Goal: Communication & Community: Participate in discussion

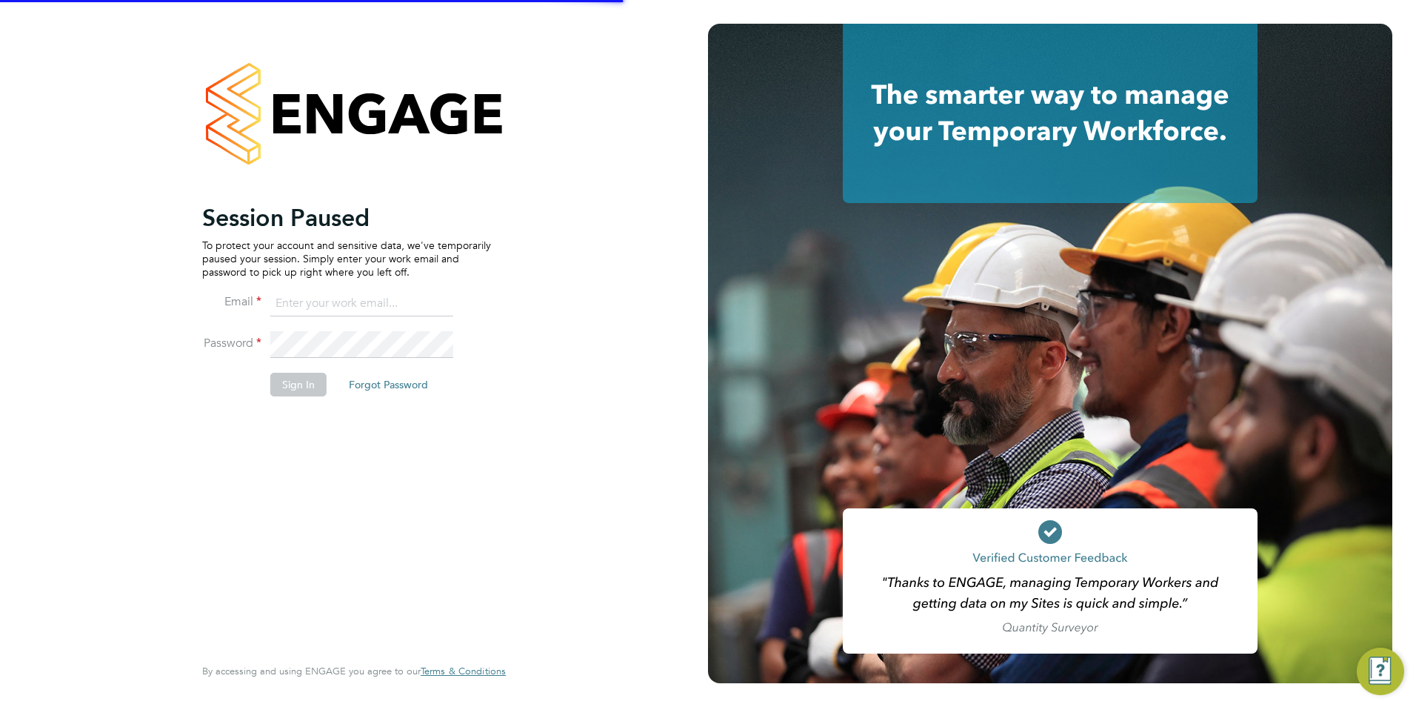
type input "ellis@wearetecrec.com"
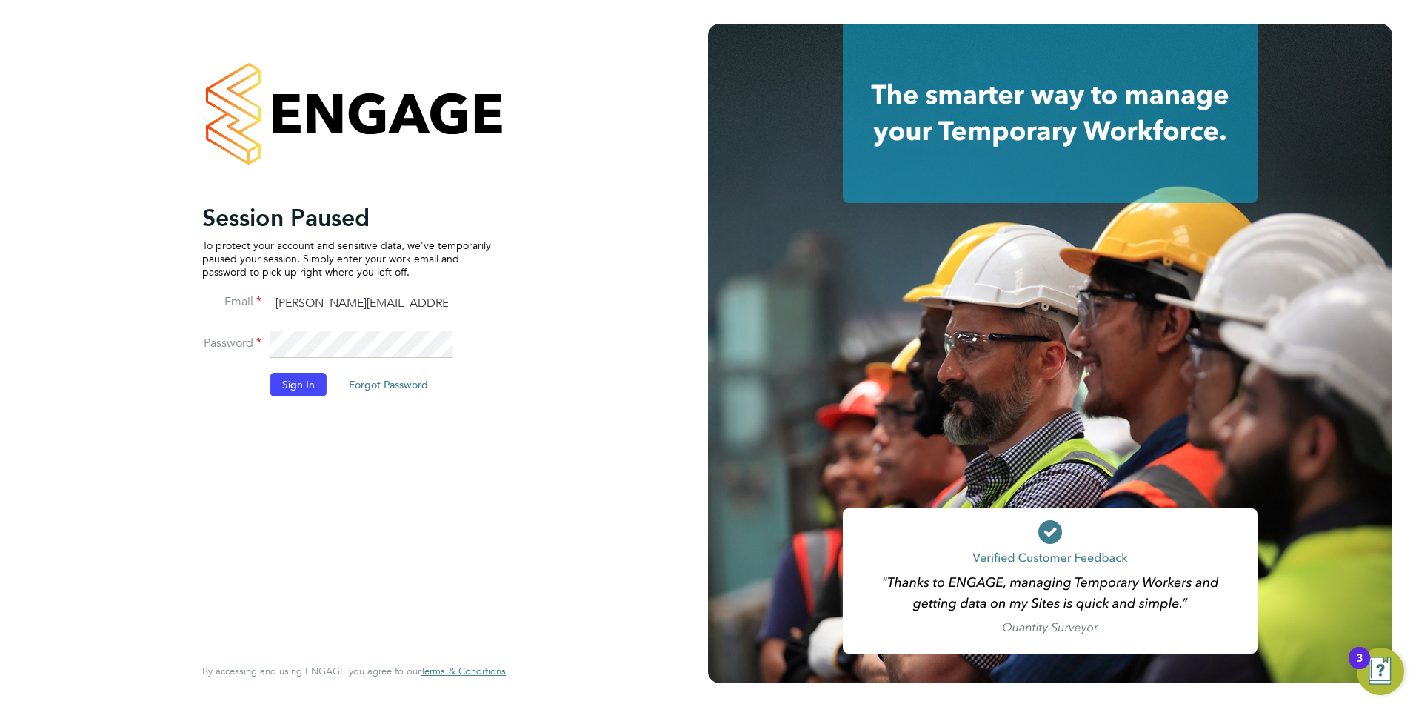
click at [302, 392] on button "Sign In" at bounding box center [298, 385] width 56 height 24
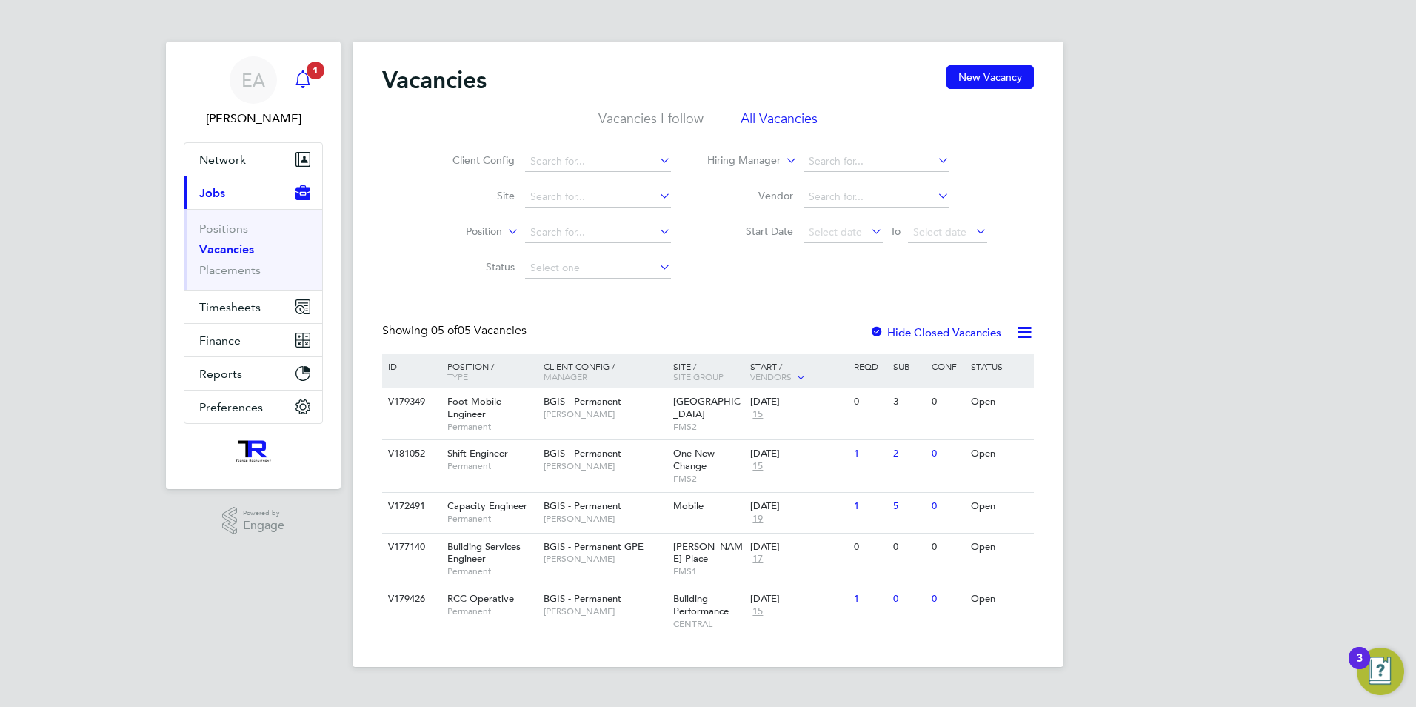
click at [312, 81] on div "Main navigation" at bounding box center [303, 80] width 30 height 30
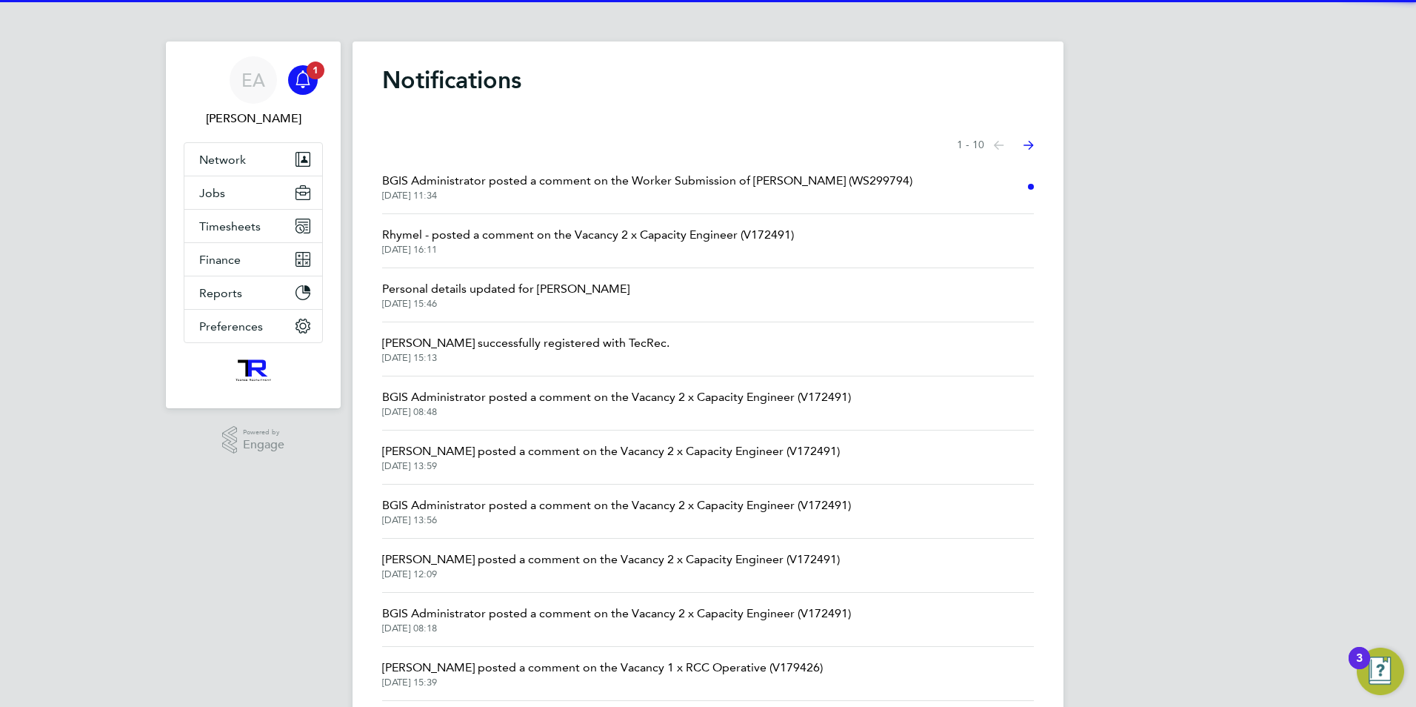
click at [505, 183] on span "BGIS Administrator posted a comment on the Worker Submission of [PERSON_NAME] (…" at bounding box center [647, 181] width 530 height 18
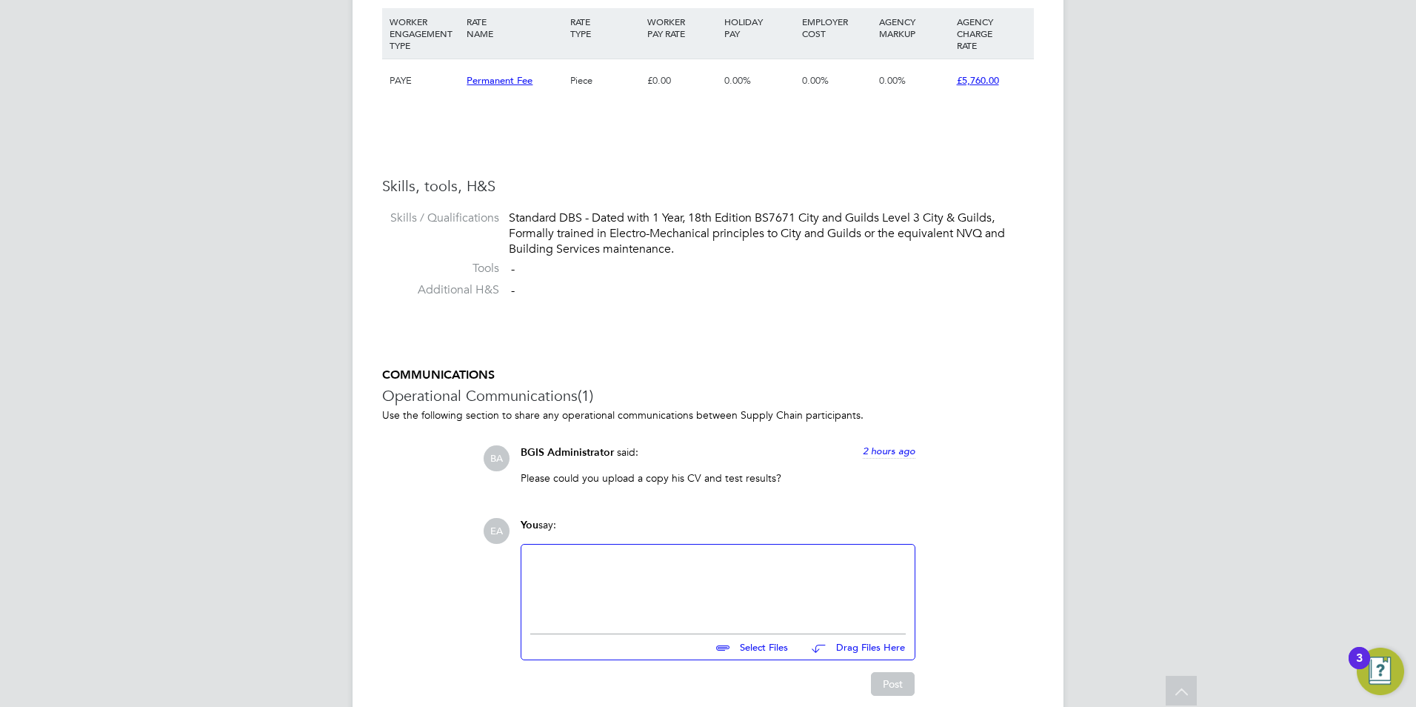
scroll to position [1111, 0]
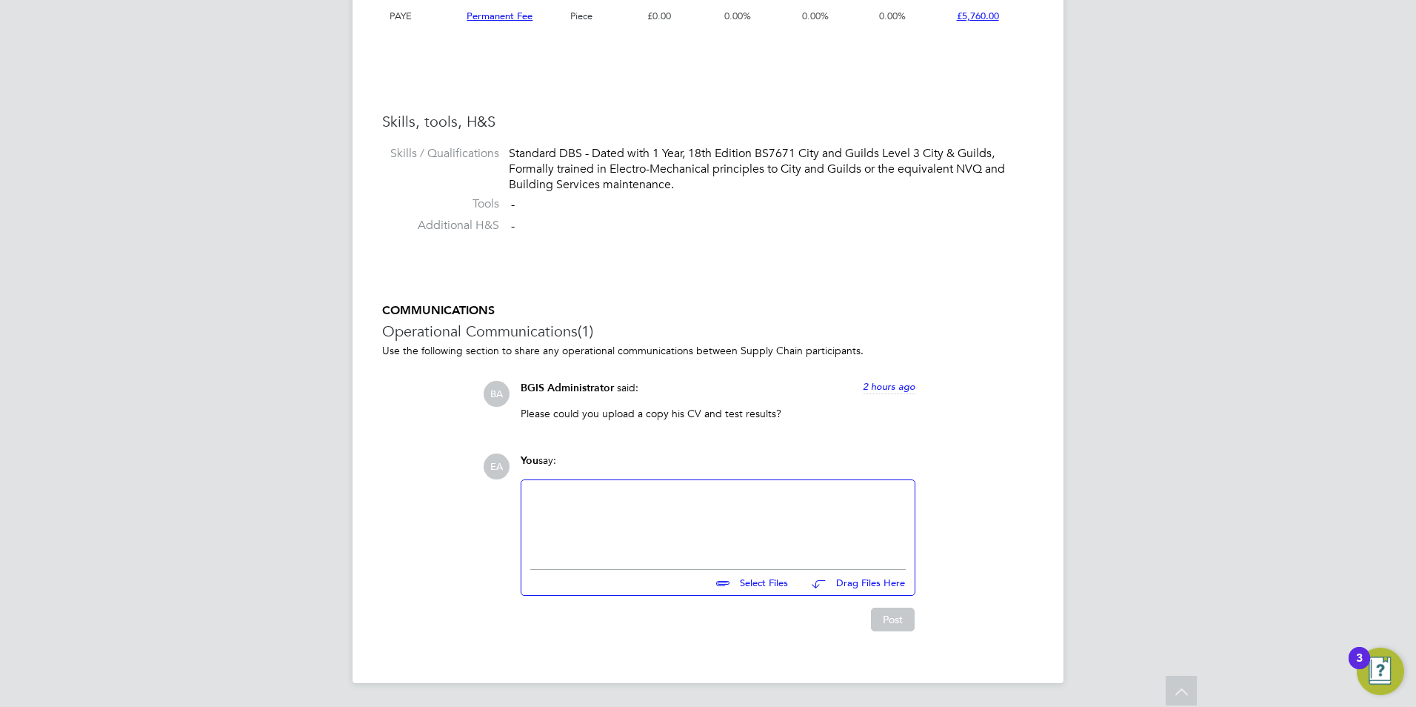
click at [605, 493] on div at bounding box center [718, 521] width 376 height 64
click at [424, 423] on div "COMMUNICATIONS Operational Communications (1) Use the following section to shar…" at bounding box center [708, 467] width 652 height 328
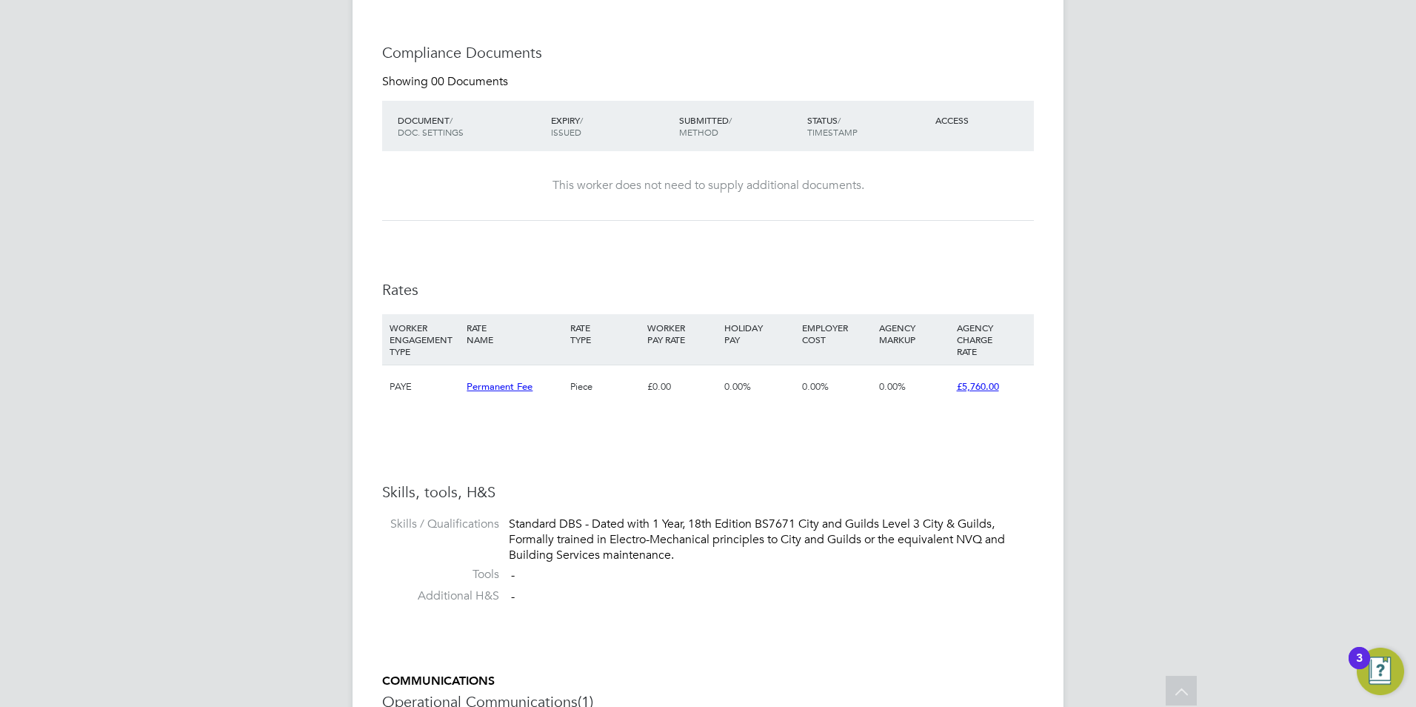
scroll to position [1113, 0]
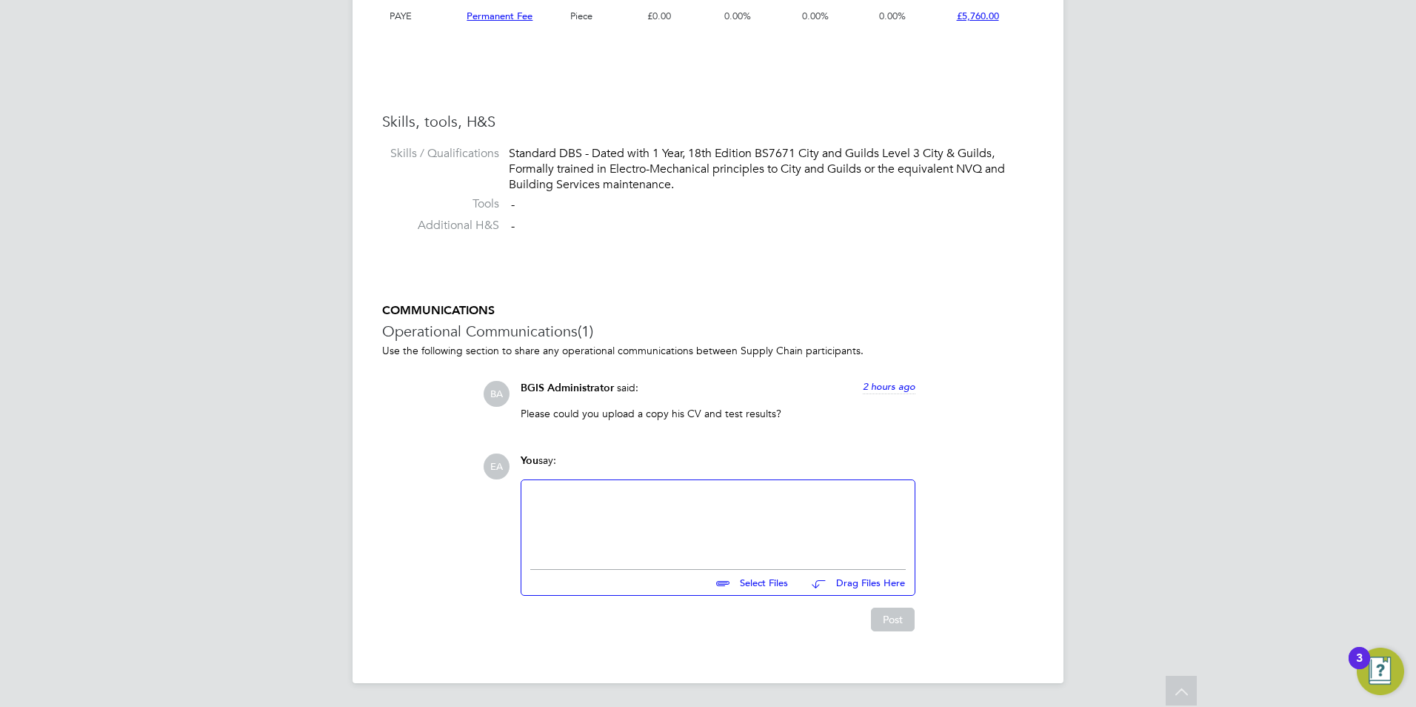
click at [751, 581] on input "file" at bounding box center [795, 580] width 222 height 21
click at [737, 435] on div "COMMUNICATIONS Operational Communications (1) Use the following section to shar…" at bounding box center [708, 467] width 652 height 328
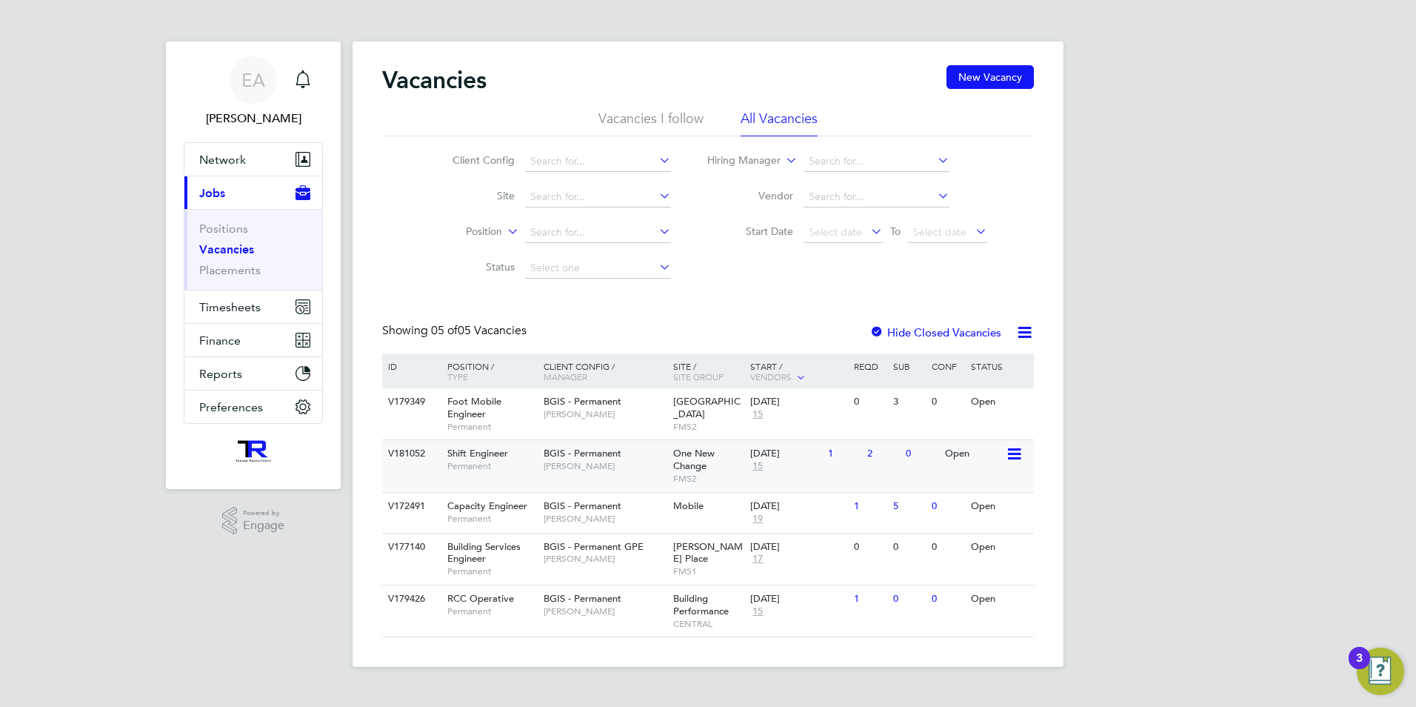
click at [488, 462] on span "Permanent" at bounding box center [491, 466] width 89 height 12
click at [219, 262] on li "Vacancies" at bounding box center [254, 252] width 111 height 21
click at [218, 270] on link "Placements" at bounding box center [229, 270] width 61 height 14
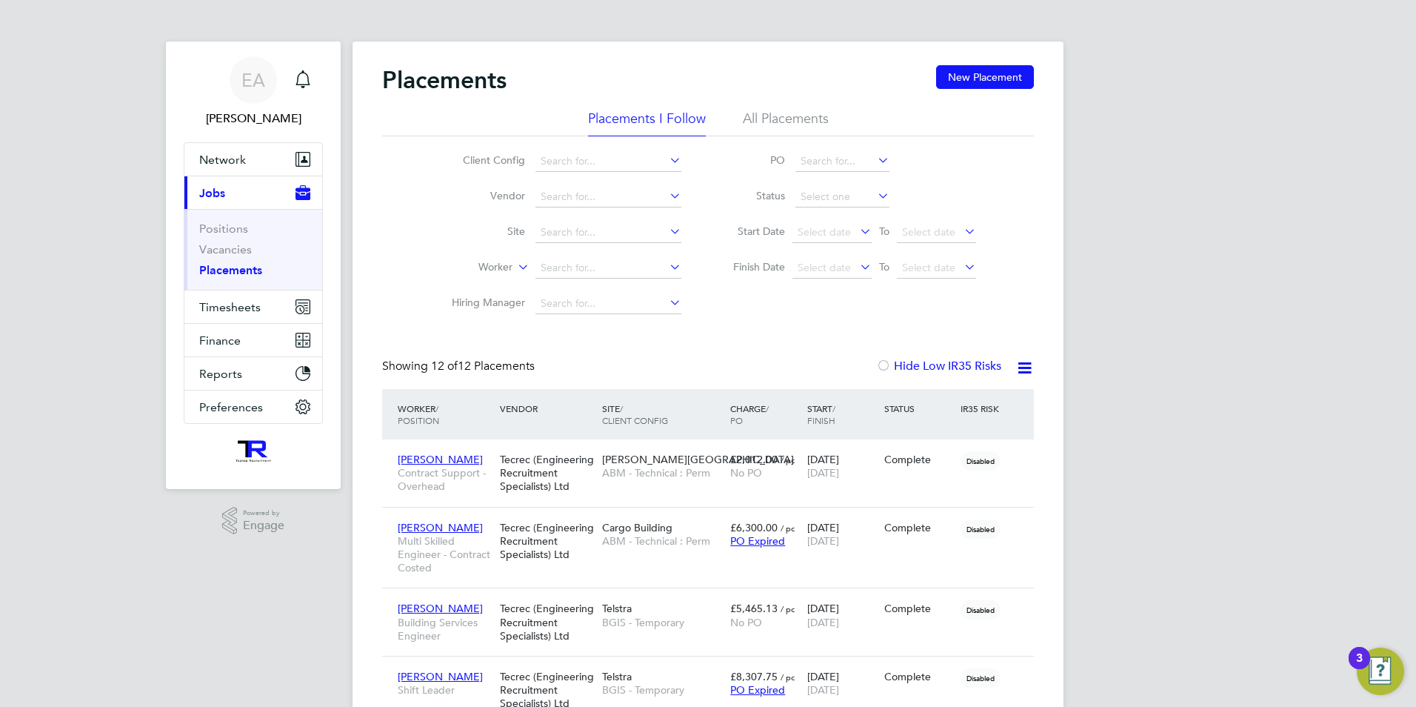
click at [219, 237] on li "Positions" at bounding box center [254, 232] width 111 height 21
click at [224, 230] on link "Positions" at bounding box center [223, 229] width 49 height 14
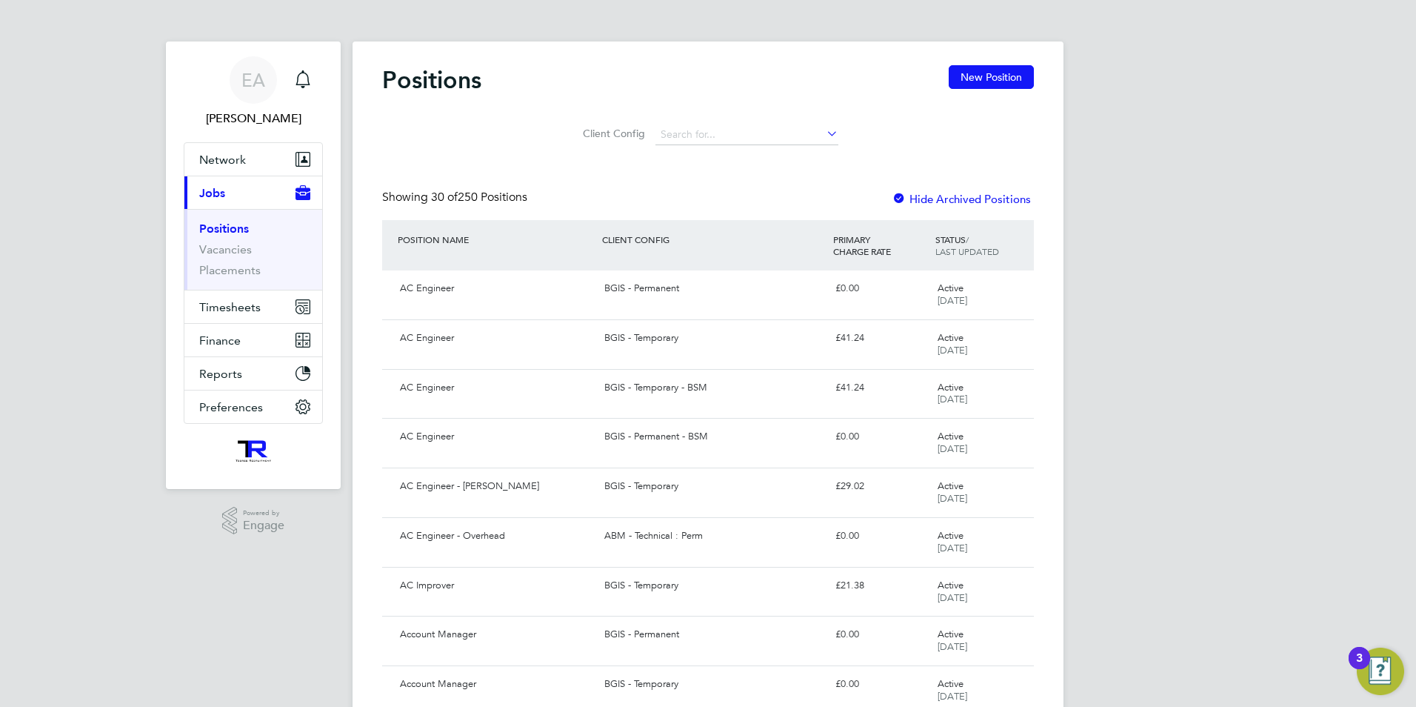
click at [207, 227] on link "Positions" at bounding box center [224, 229] width 50 height 14
click at [205, 241] on li "Positions" at bounding box center [254, 232] width 111 height 21
click at [210, 256] on link "Vacancies" at bounding box center [225, 249] width 53 height 14
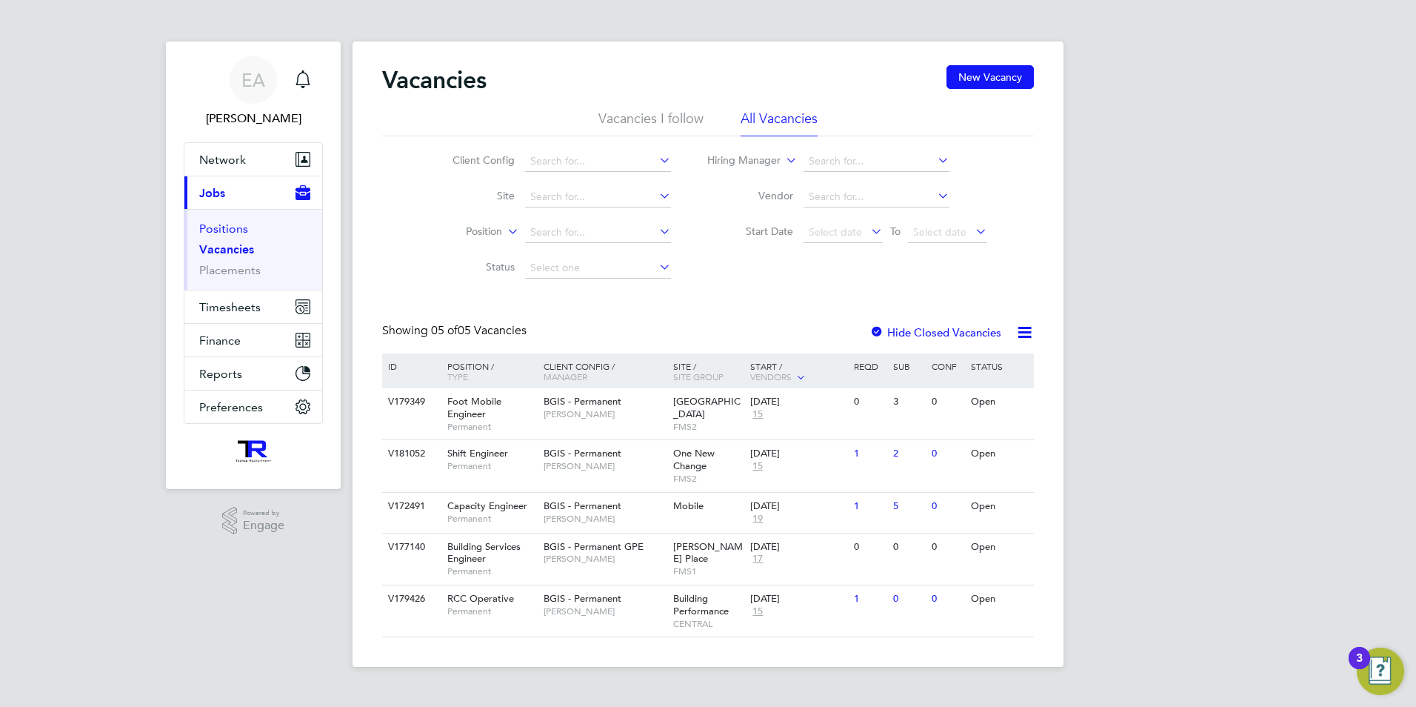
click at [217, 224] on link "Positions" at bounding box center [223, 229] width 49 height 14
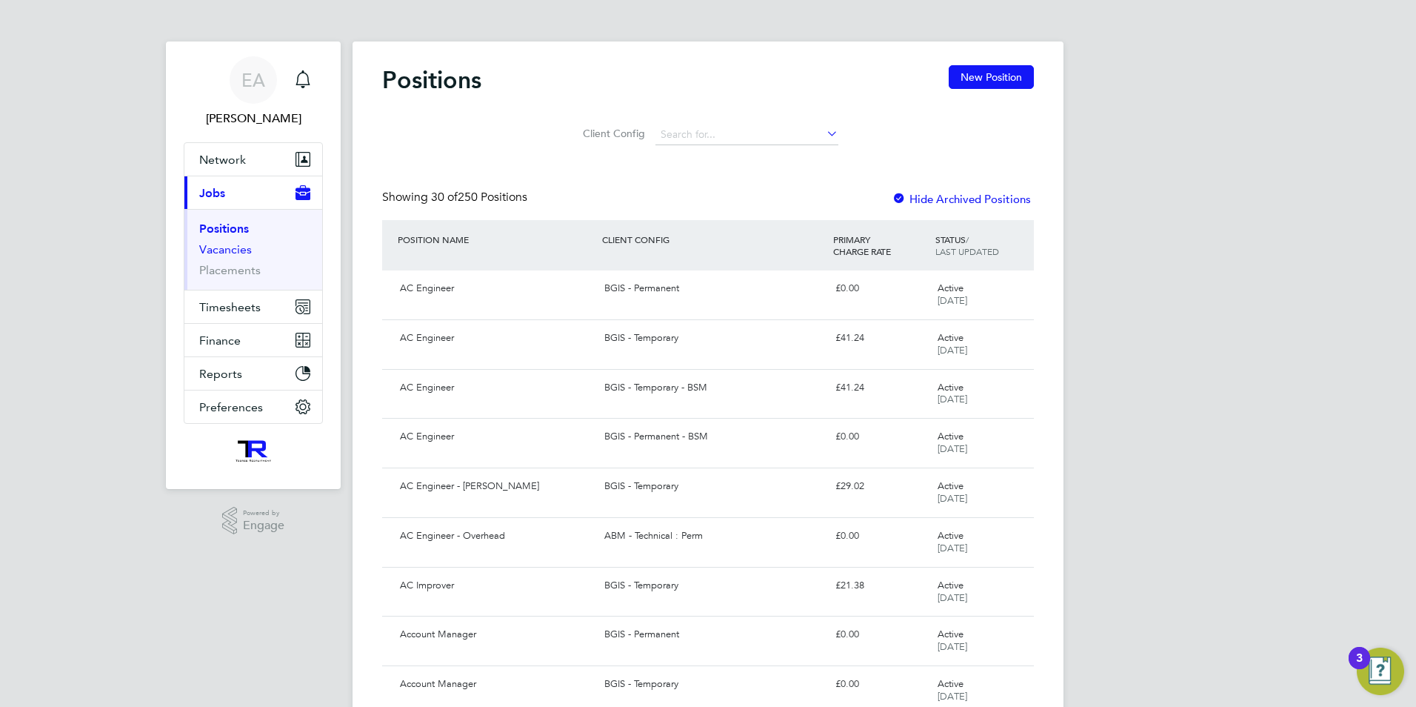
click at [220, 253] on link "Vacancies" at bounding box center [225, 249] width 53 height 14
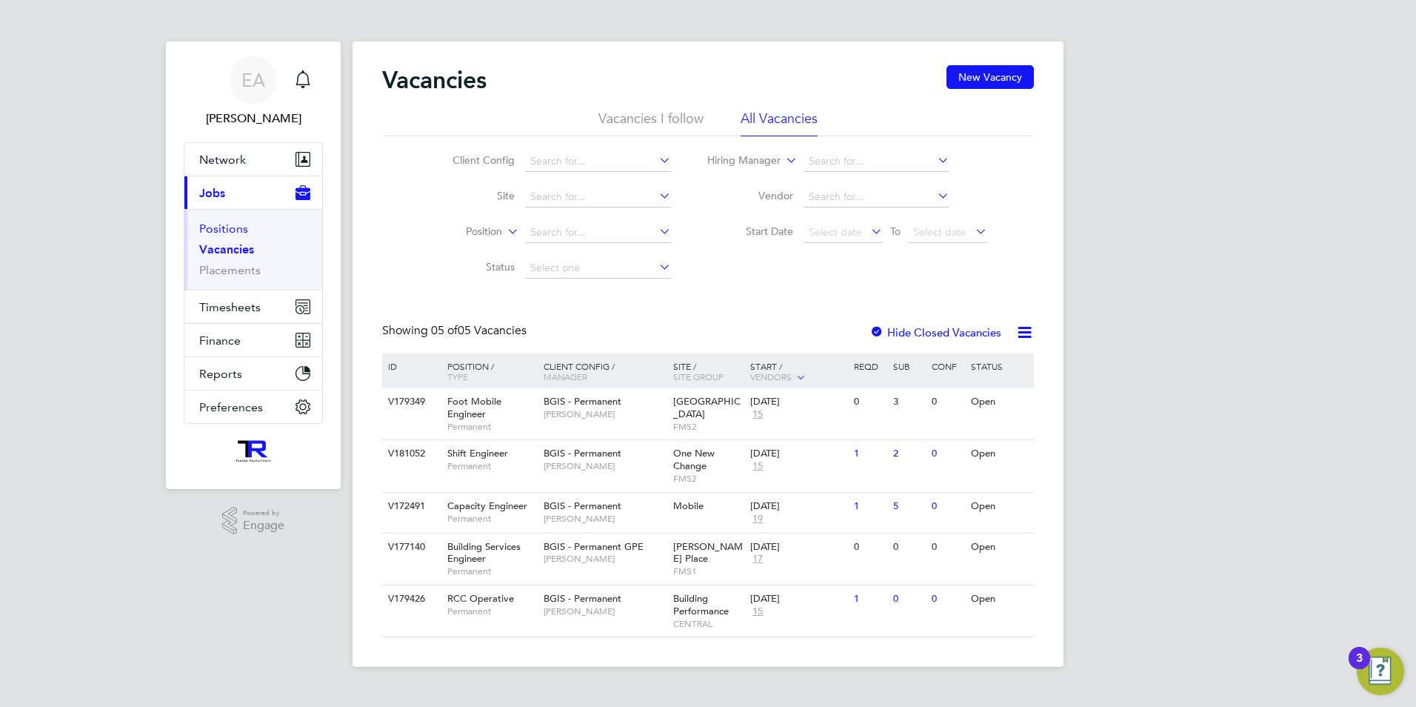
click at [205, 222] on link "Positions" at bounding box center [223, 229] width 49 height 14
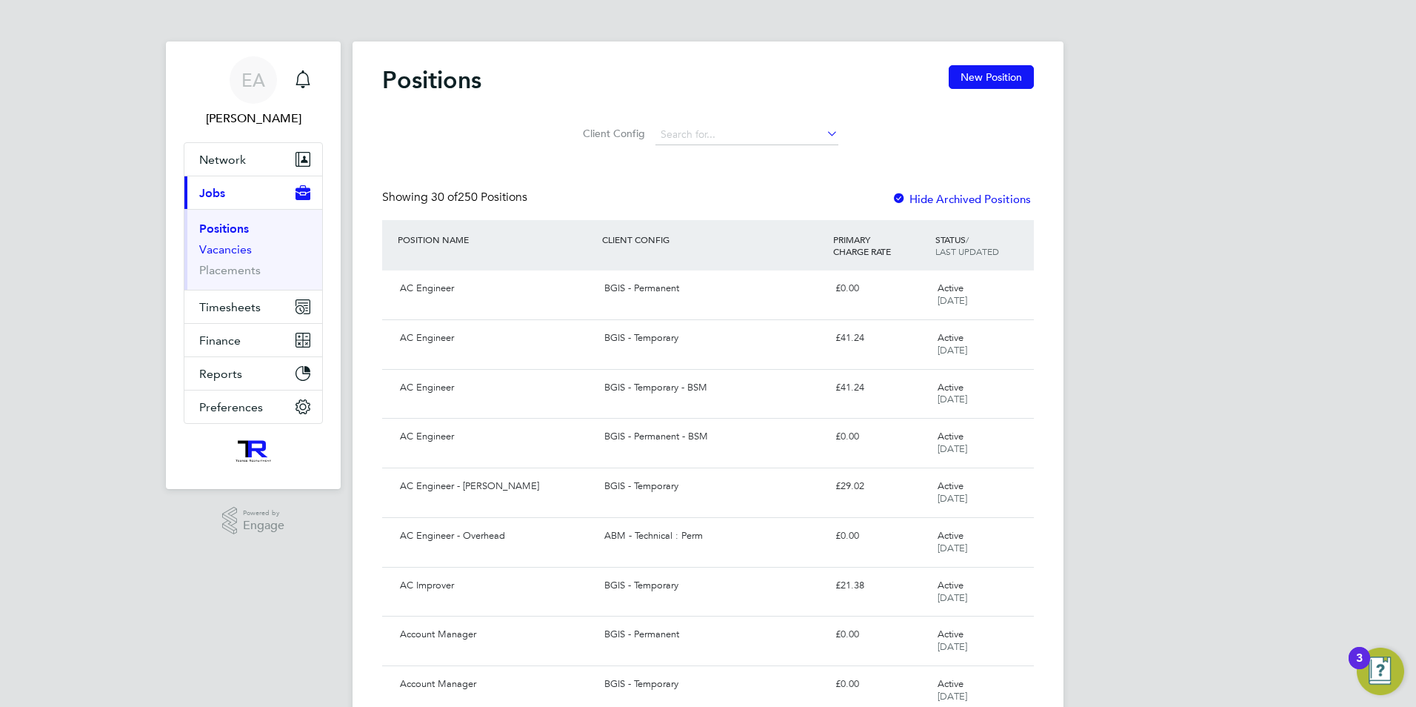
click at [219, 248] on link "Vacancies" at bounding box center [225, 249] width 53 height 14
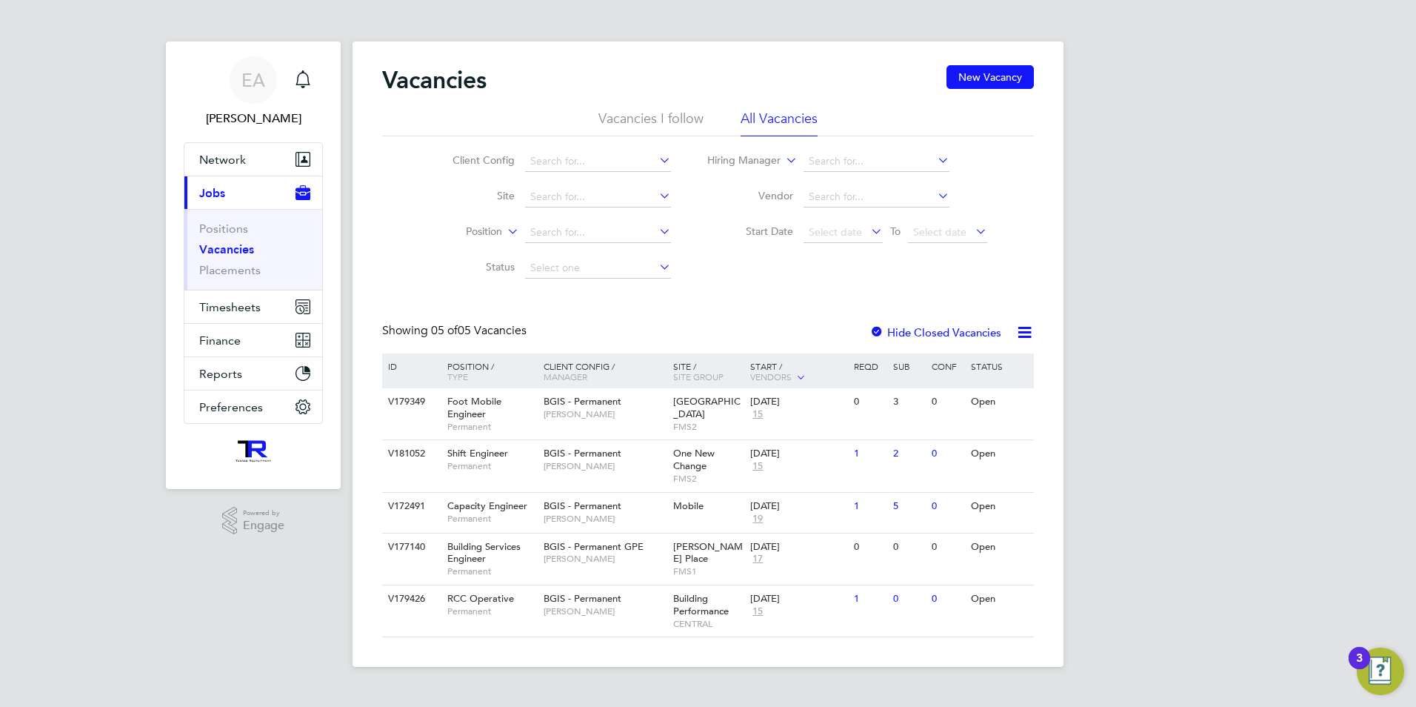
click at [227, 213] on ul "Positions Vacancies Placements" at bounding box center [253, 249] width 138 height 81
click at [223, 229] on link "Positions" at bounding box center [223, 229] width 49 height 14
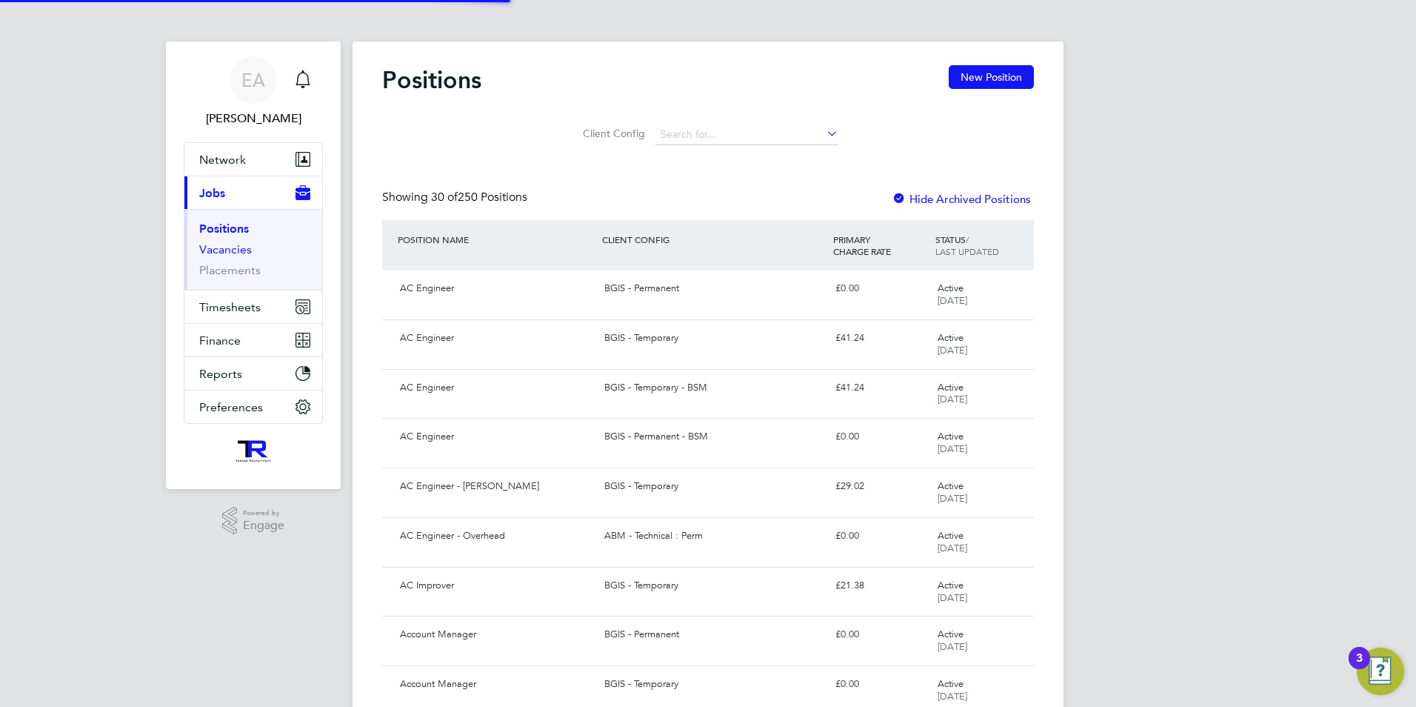
click at [233, 253] on link "Vacancies" at bounding box center [225, 249] width 53 height 14
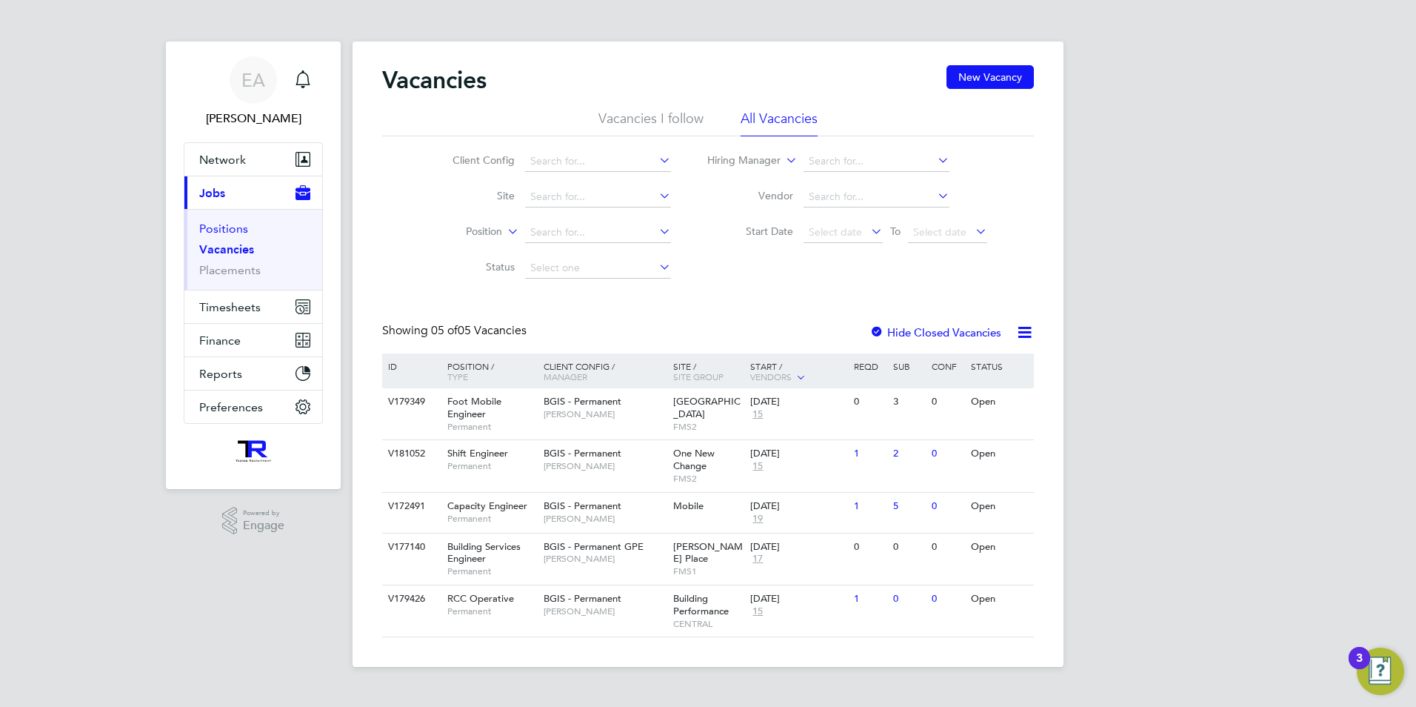
click at [233, 226] on link "Positions" at bounding box center [223, 229] width 49 height 14
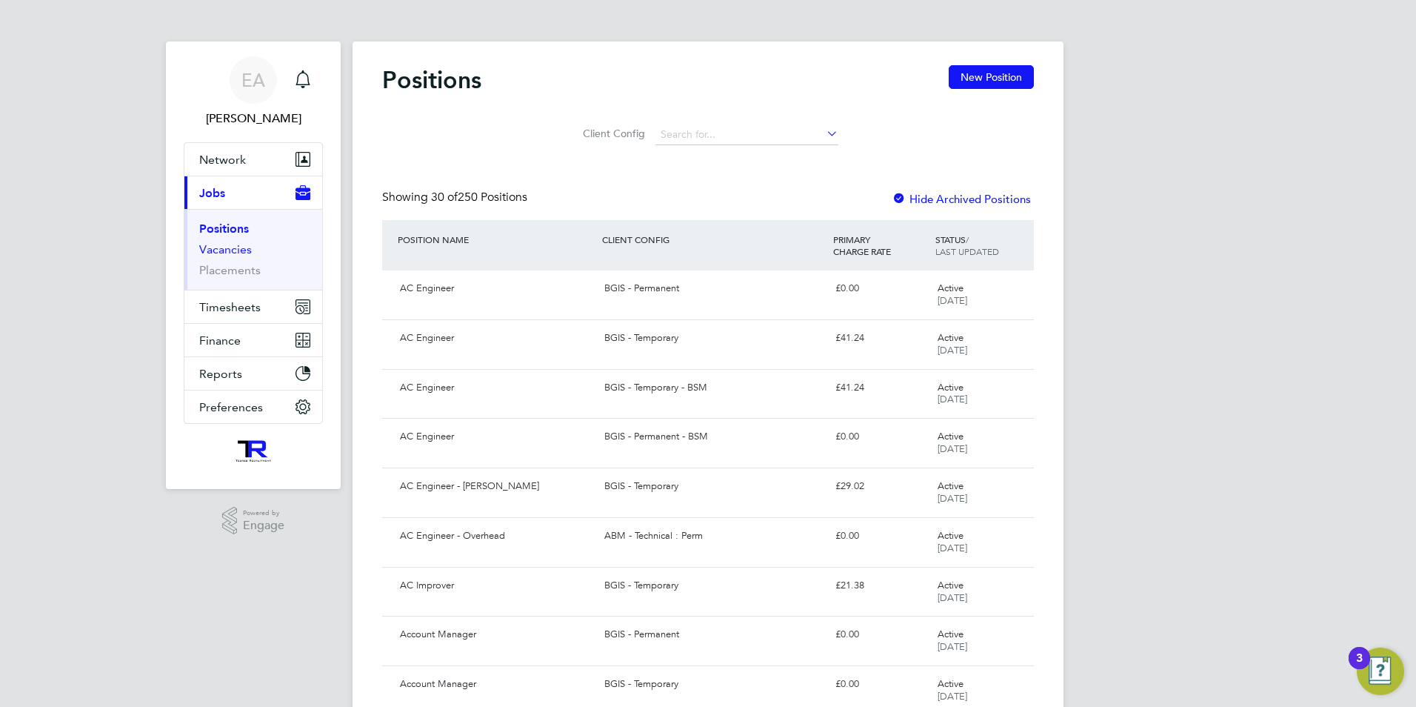
click at [213, 253] on link "Vacancies" at bounding box center [225, 249] width 53 height 14
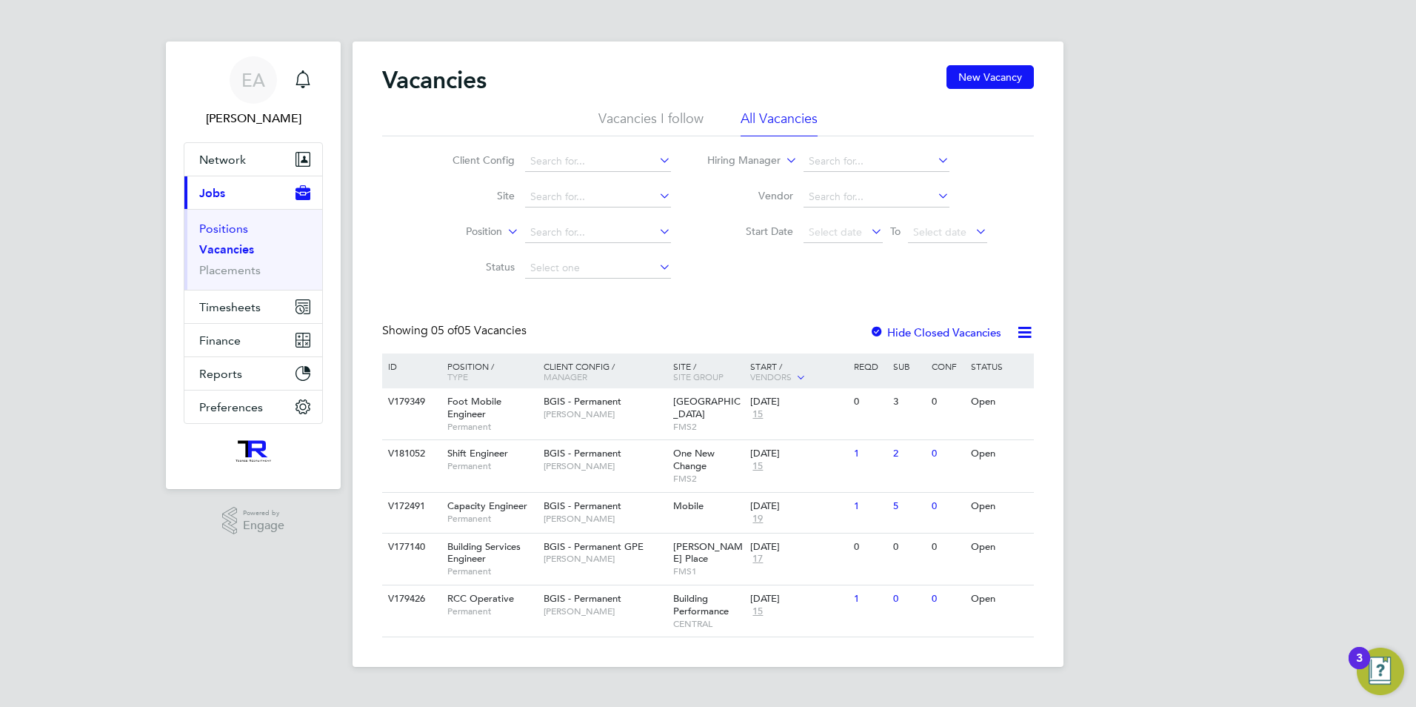
click at [211, 227] on link "Positions" at bounding box center [223, 229] width 49 height 14
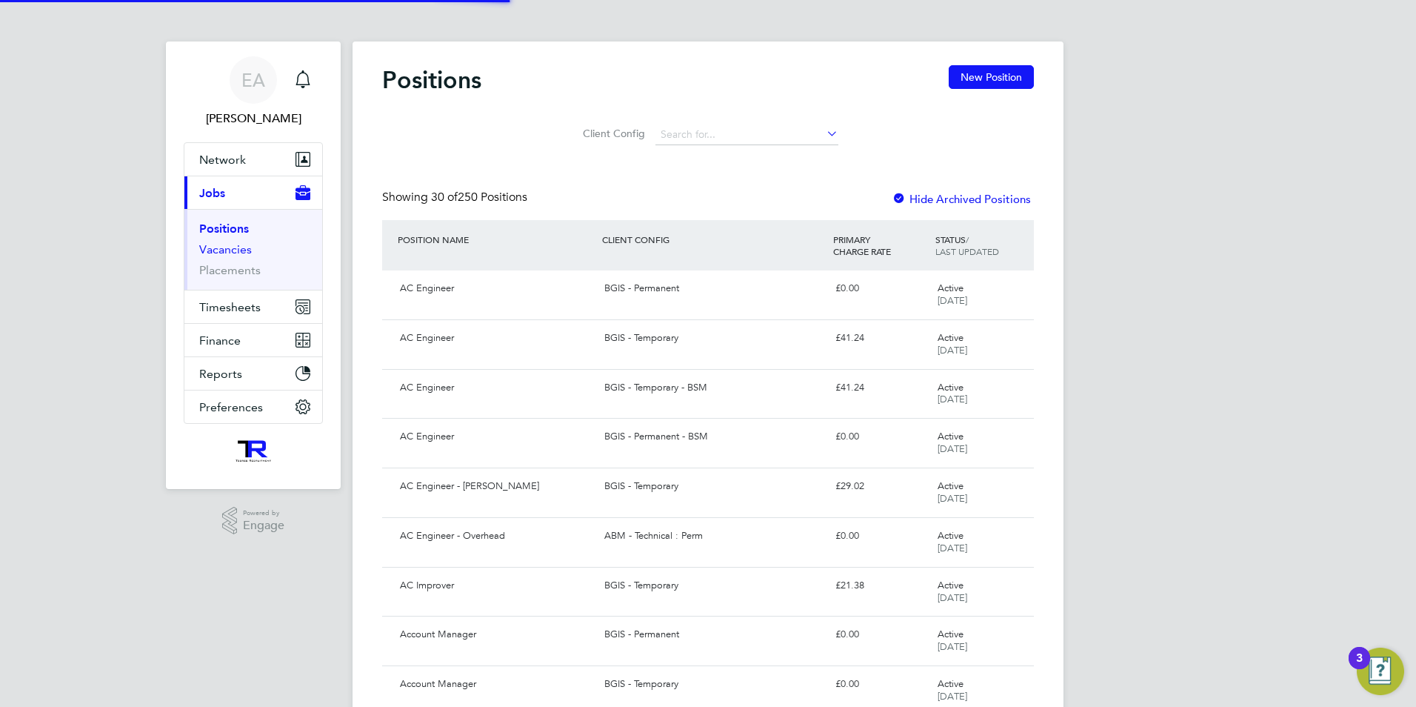
click at [211, 250] on link "Vacancies" at bounding box center [225, 249] width 53 height 14
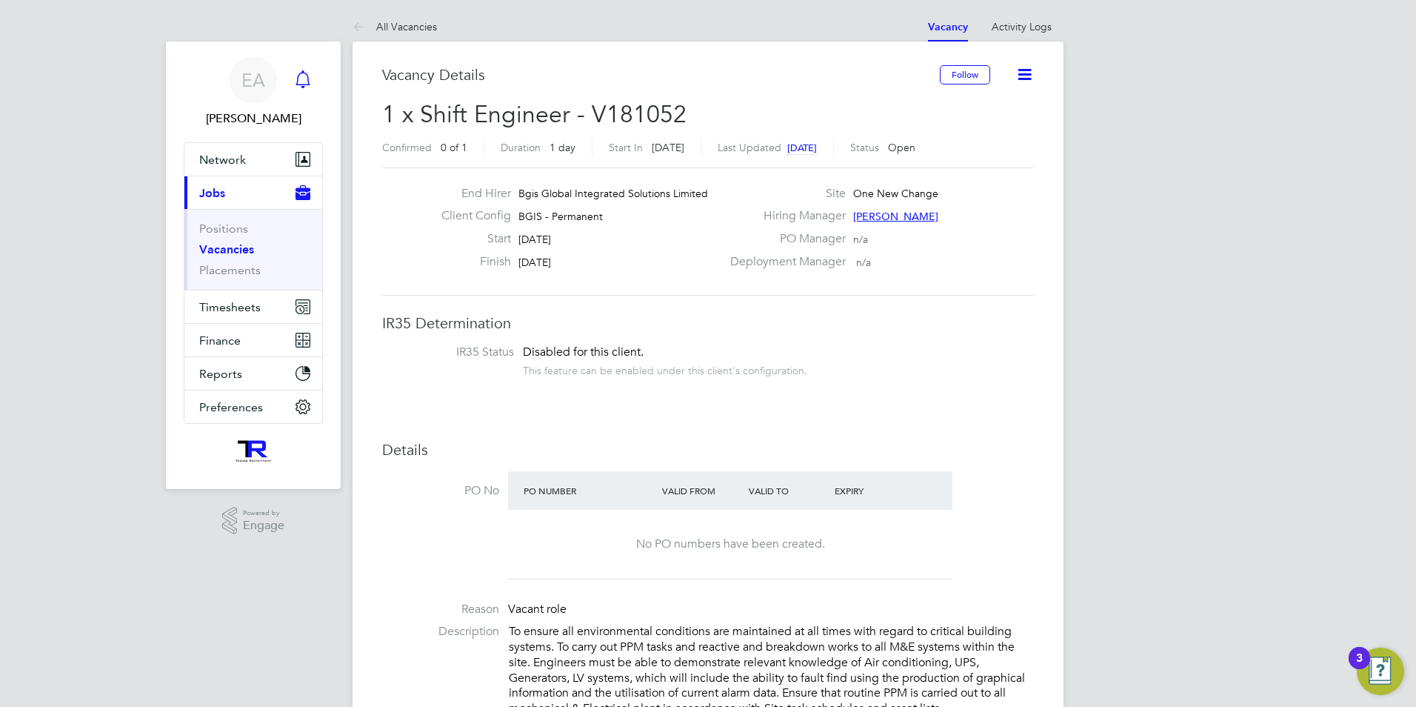
click at [308, 84] on icon "Main navigation" at bounding box center [303, 79] width 18 height 18
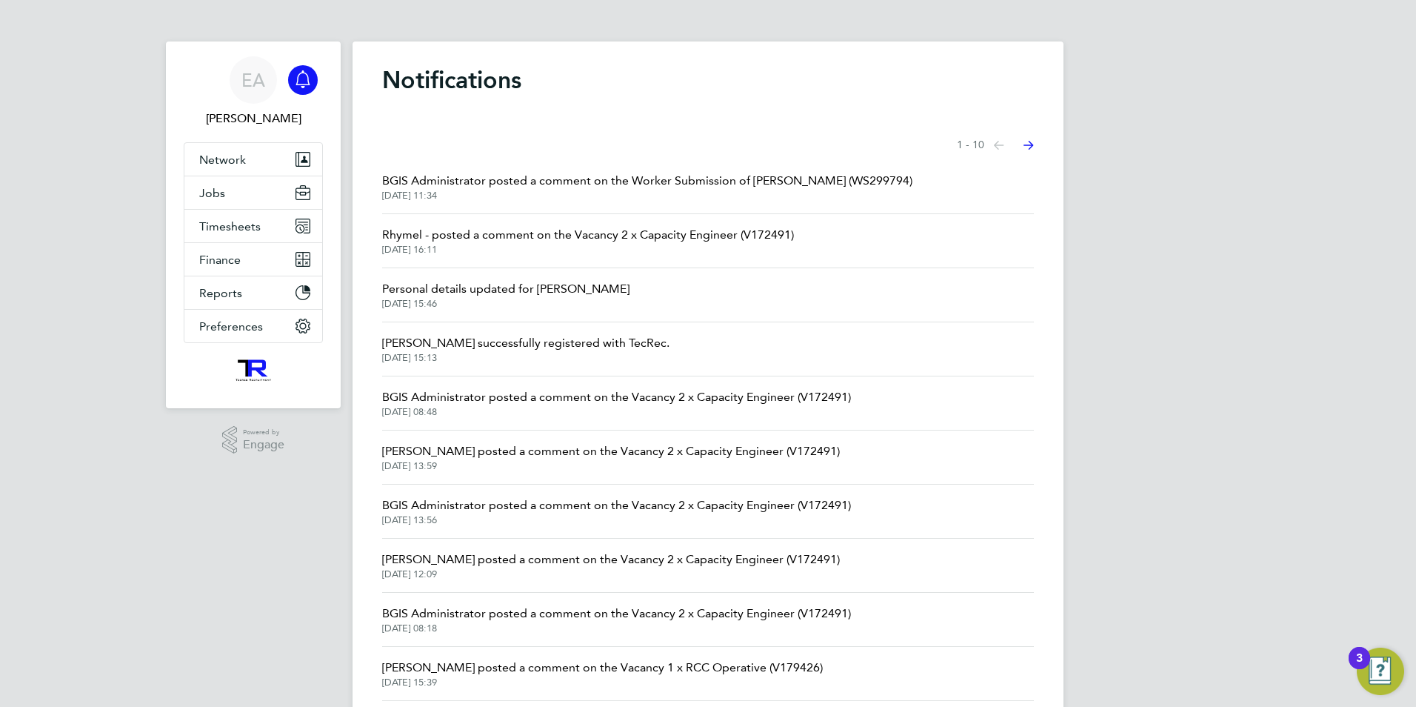
click at [588, 190] on span "[DATE] 11:34" at bounding box center [647, 196] width 530 height 12
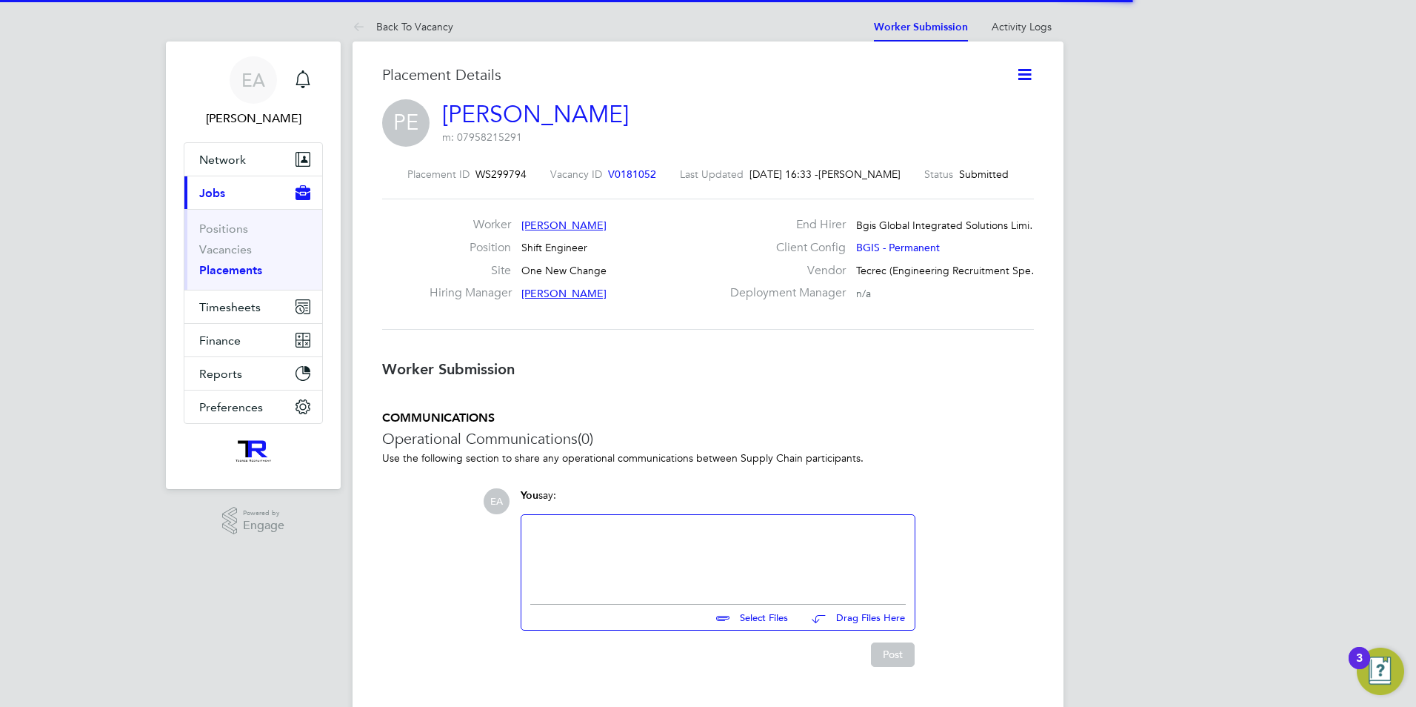
scroll to position [14, 83]
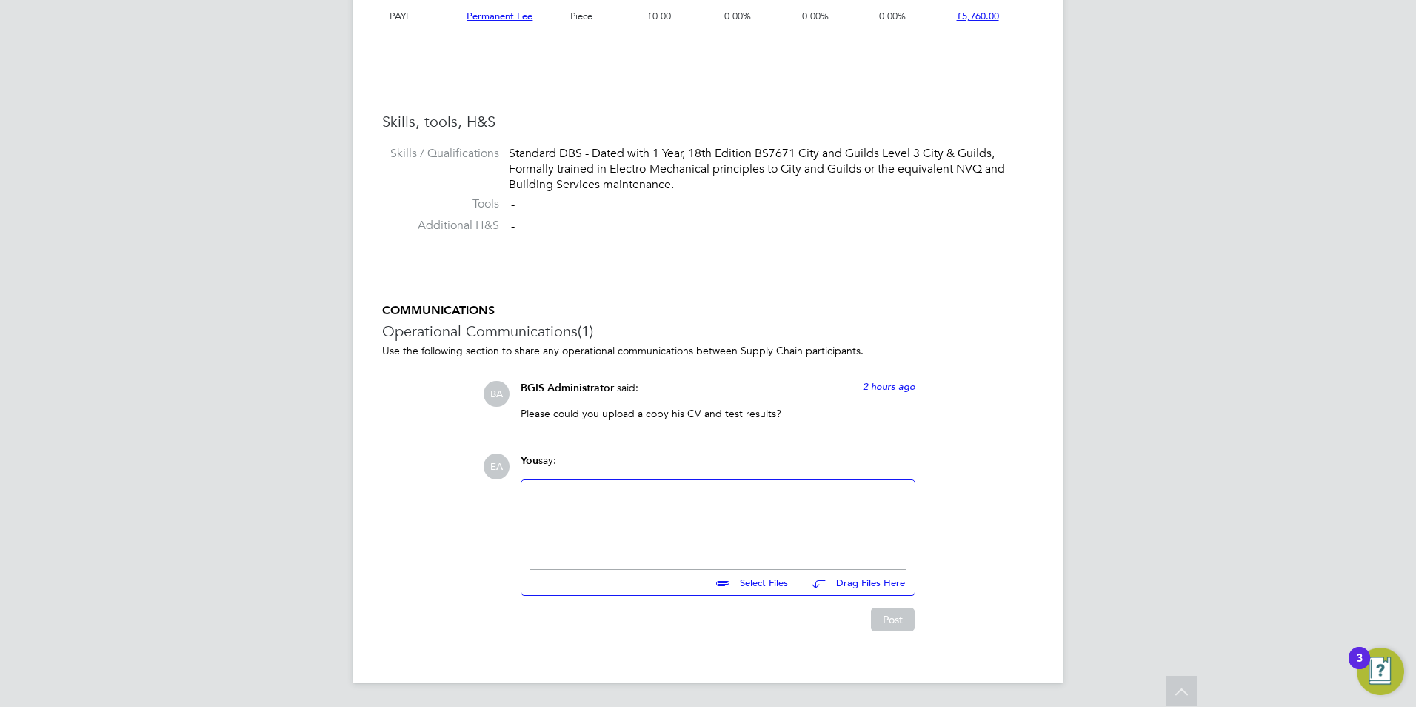
click at [453, 537] on div "COMMUNICATIONS Operational Communications (1) Use the following section to shar…" at bounding box center [708, 467] width 652 height 328
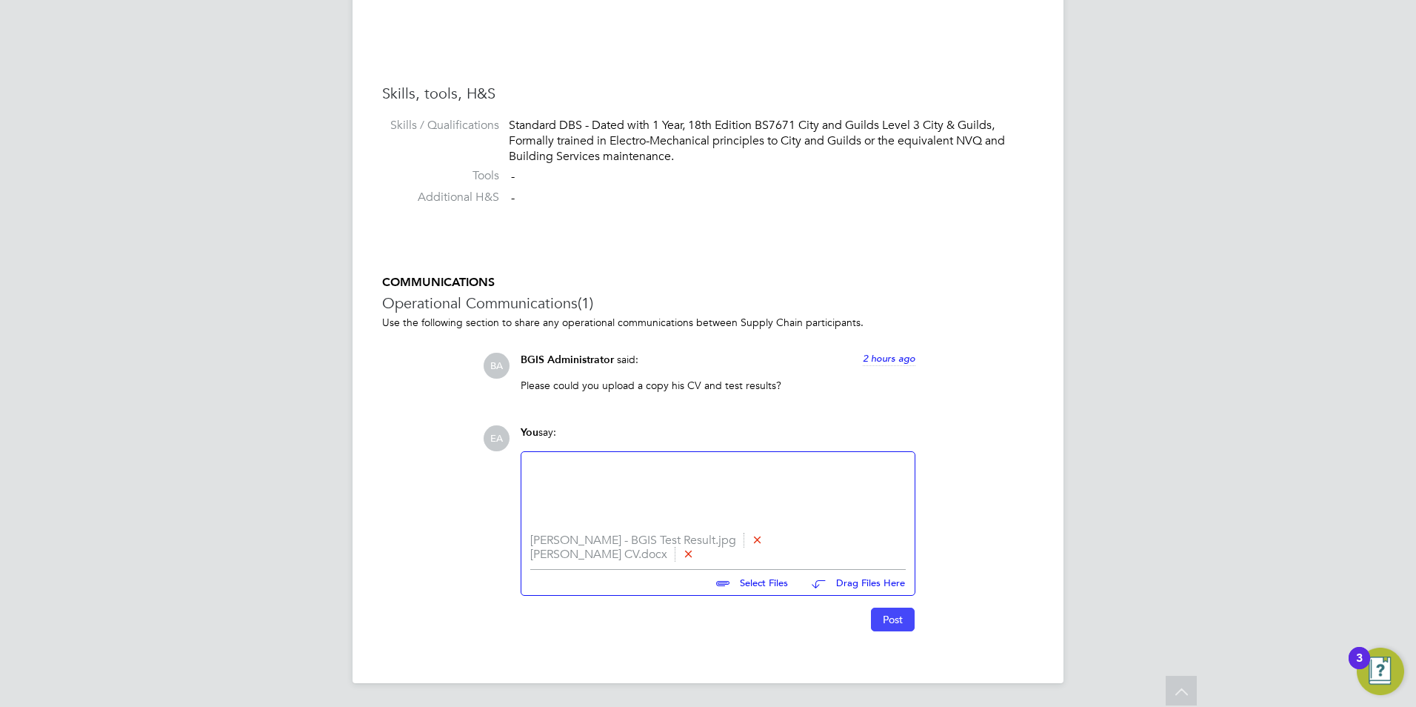
click at [904, 627] on button "Post" at bounding box center [893, 619] width 44 height 24
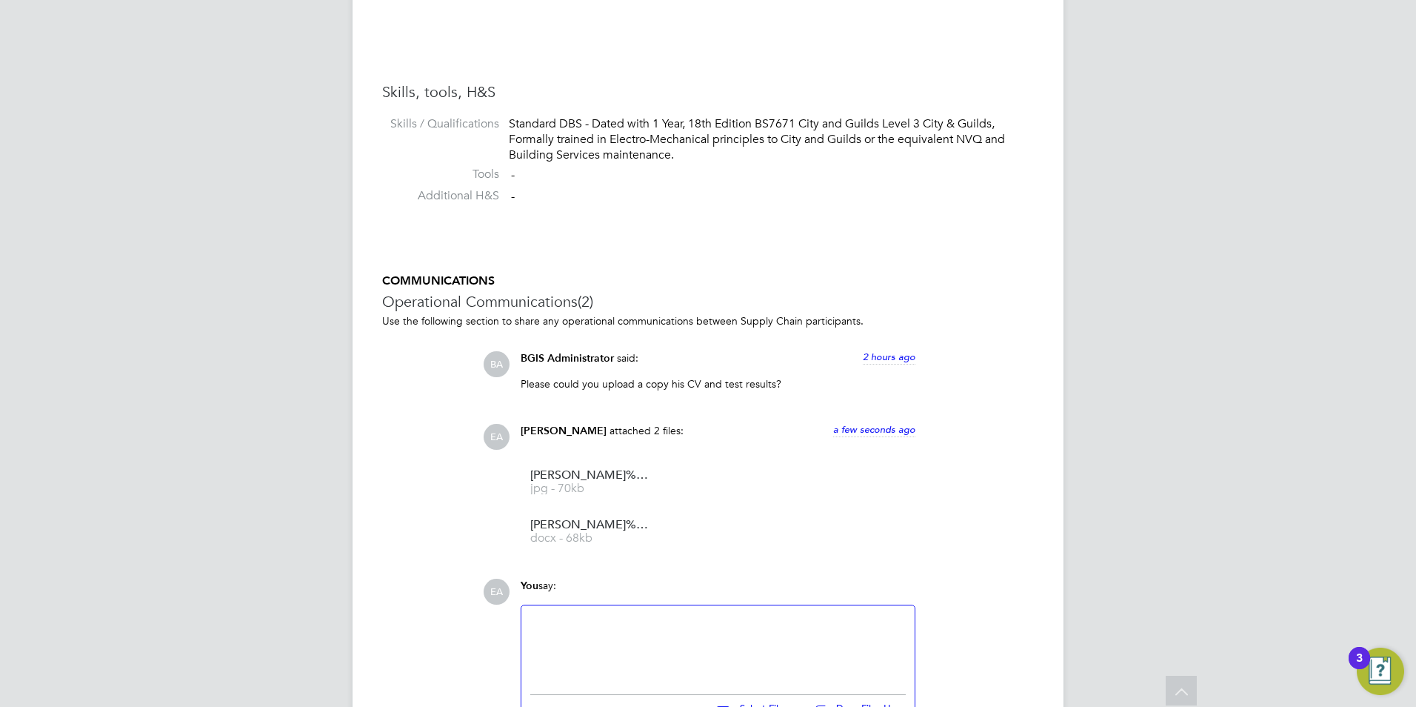
click at [610, 638] on div at bounding box center [718, 646] width 376 height 64
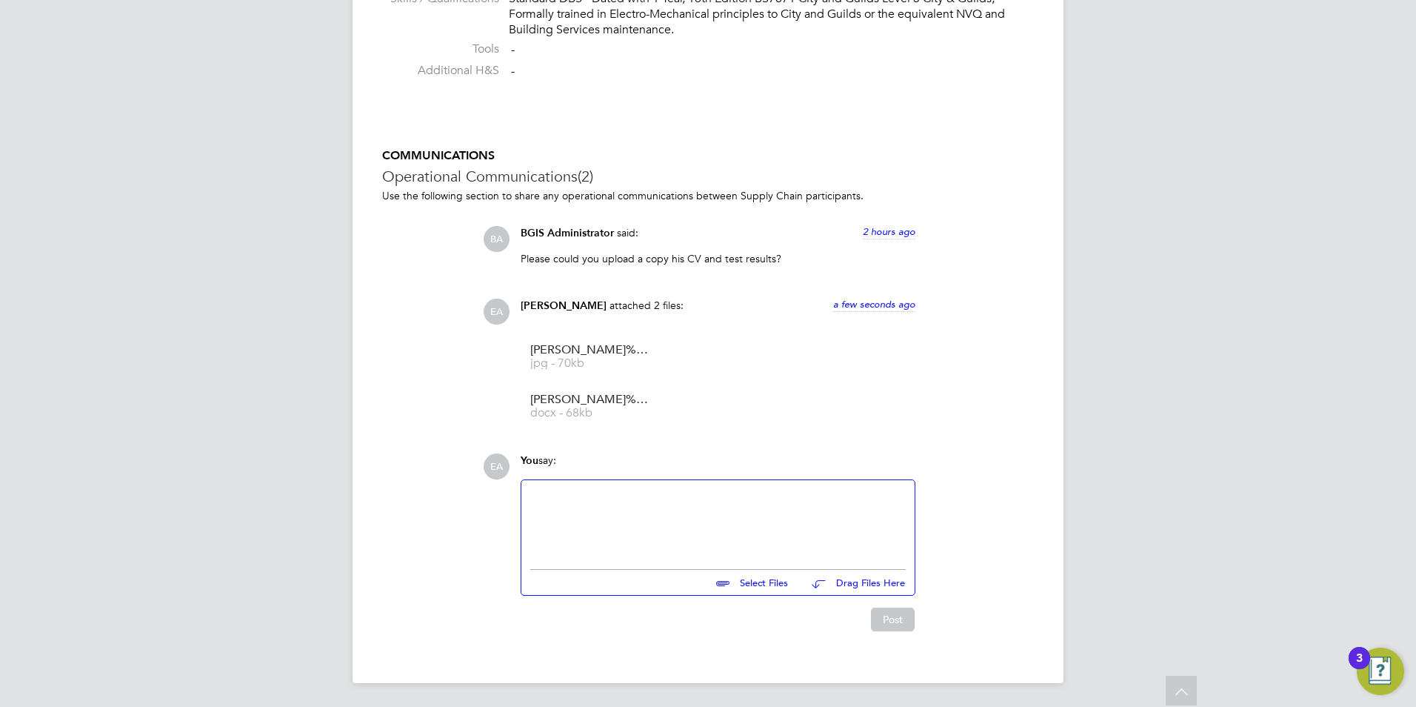
click at [429, 530] on div "COMMUNICATIONS Operational Communications (2) Use the following section to shar…" at bounding box center [708, 389] width 652 height 483
click at [885, 233] on span "2 hours ago" at bounding box center [889, 231] width 53 height 13
click at [807, 333] on ul "[PERSON_NAME]%20Evans%20-%20BGIS%20Test%20Result jpg - 70kb [PERSON_NAME]%20Eva…" at bounding box center [718, 381] width 395 height 99
